Goal: Find specific page/section: Find specific page/section

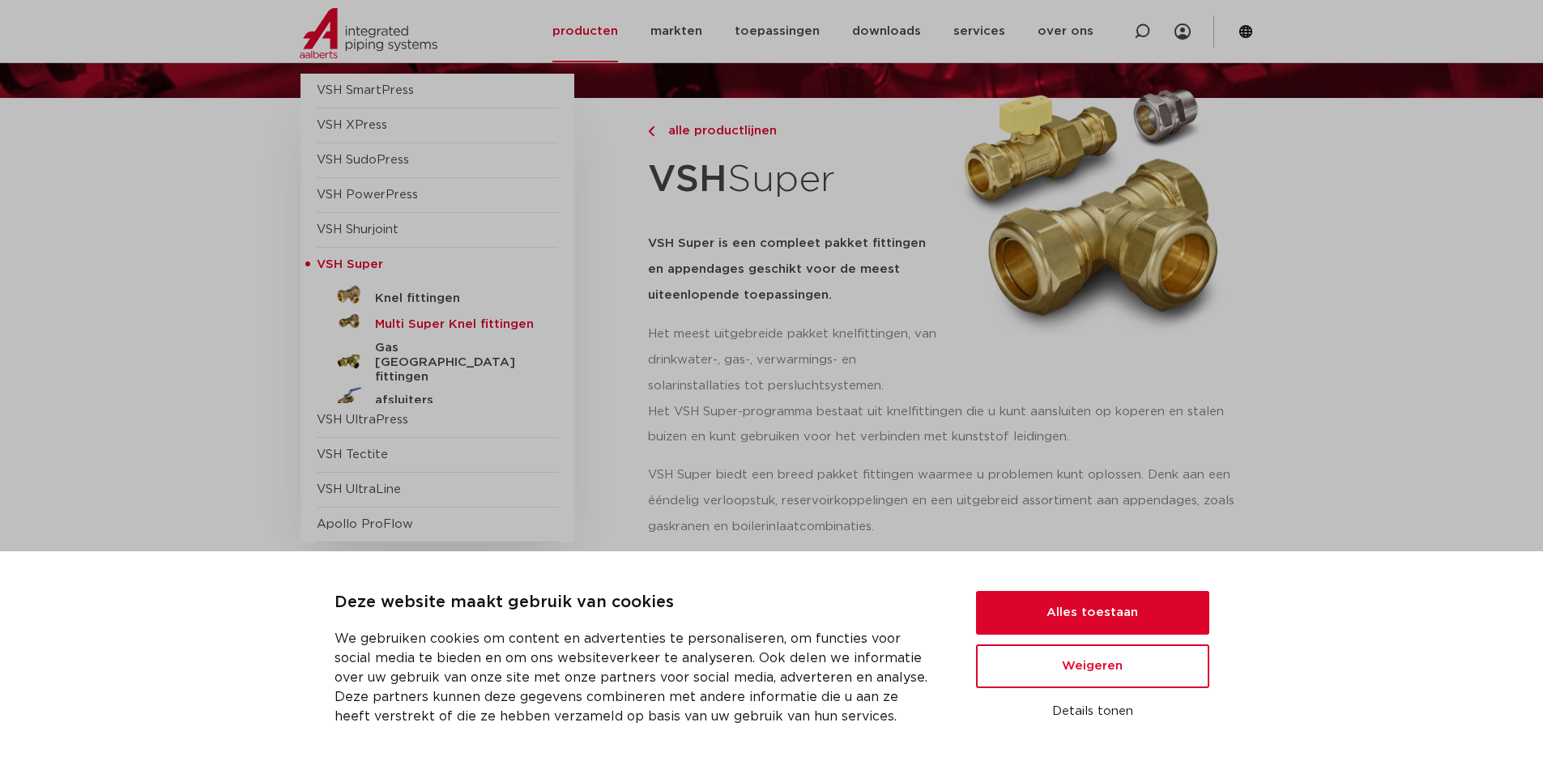
click at [388, 323] on h5 "Multi Super Knel fittingen" at bounding box center [455, 324] width 160 height 15
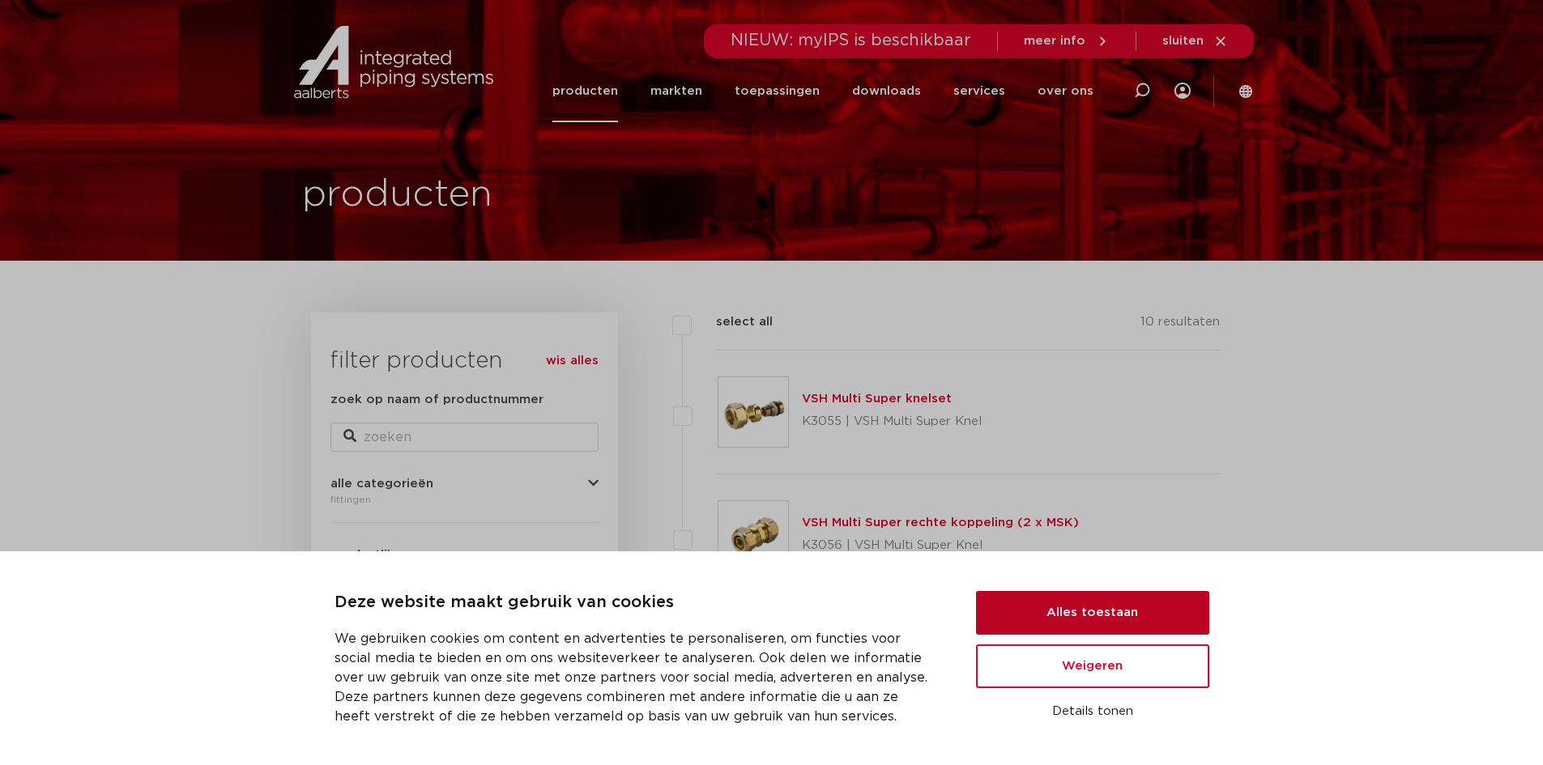
click at [1078, 615] on button "Alles toestaan" at bounding box center [1092, 613] width 233 height 44
